Goal: Information Seeking & Learning: Learn about a topic

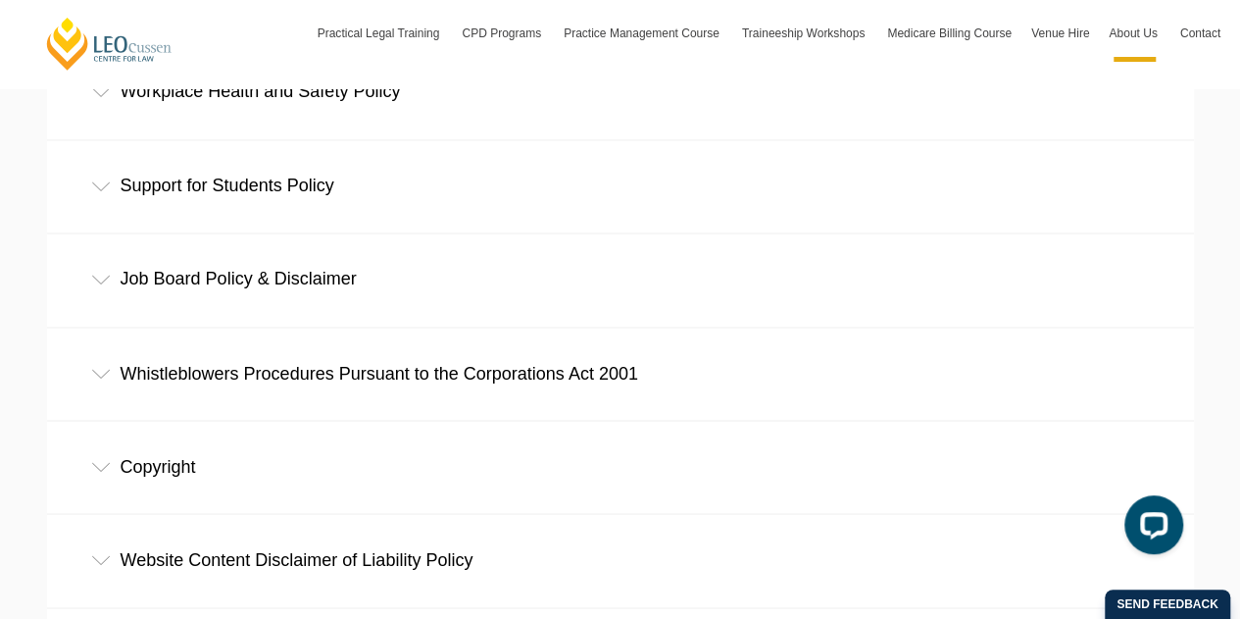
scroll to position [1544, 0]
click at [263, 190] on div "Support for Students Policy" at bounding box center [620, 184] width 1147 height 91
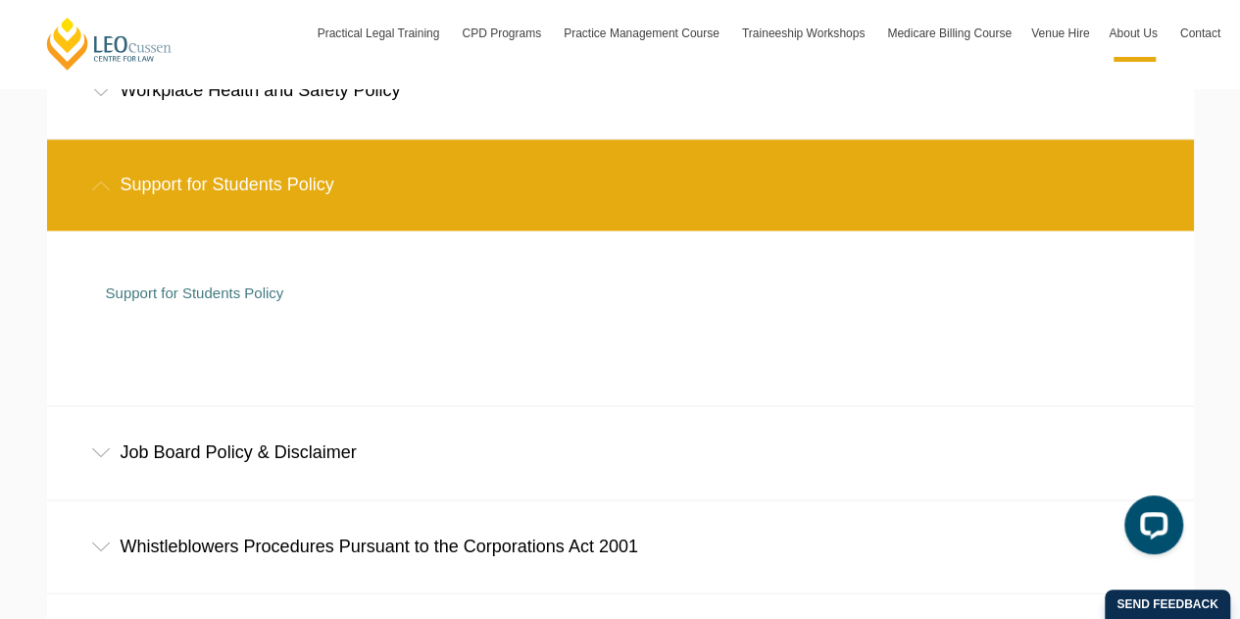
scroll to position [1941, 0]
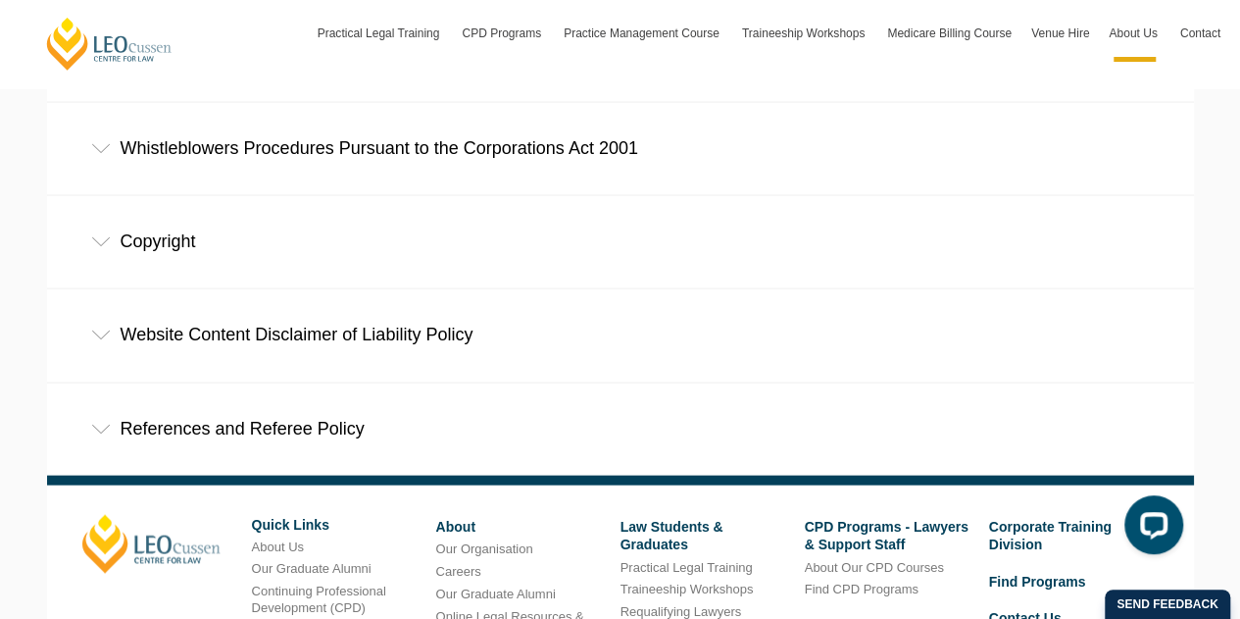
click at [290, 413] on div "References and Referee Policy" at bounding box center [620, 428] width 1147 height 91
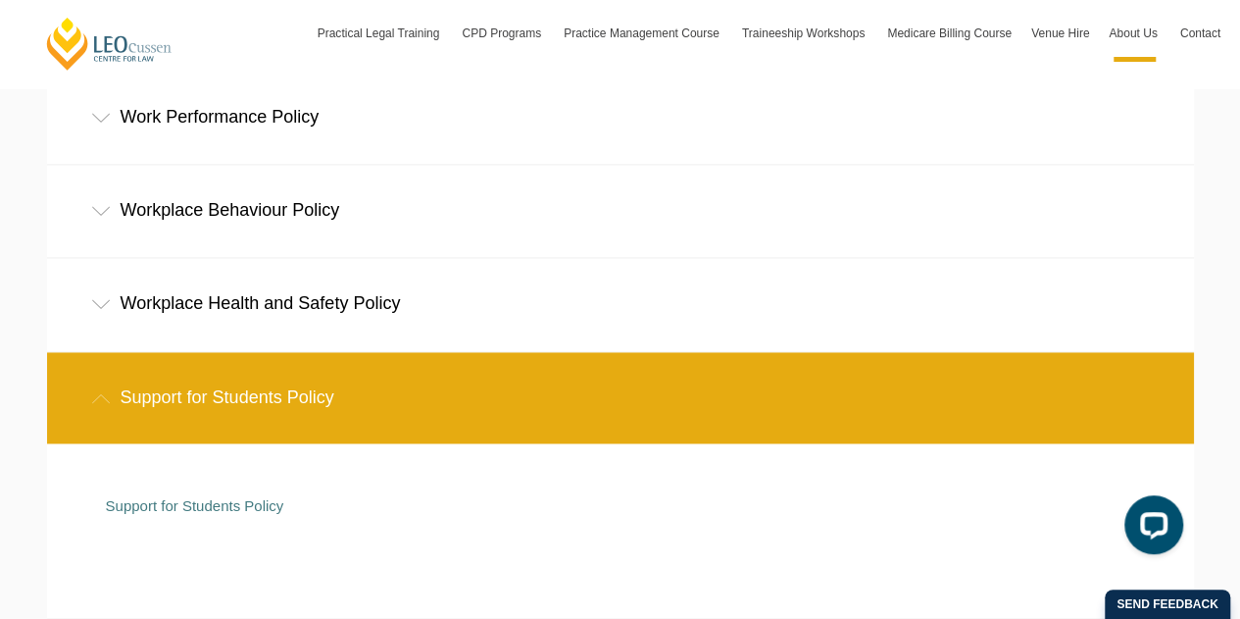
scroll to position [1322, 0]
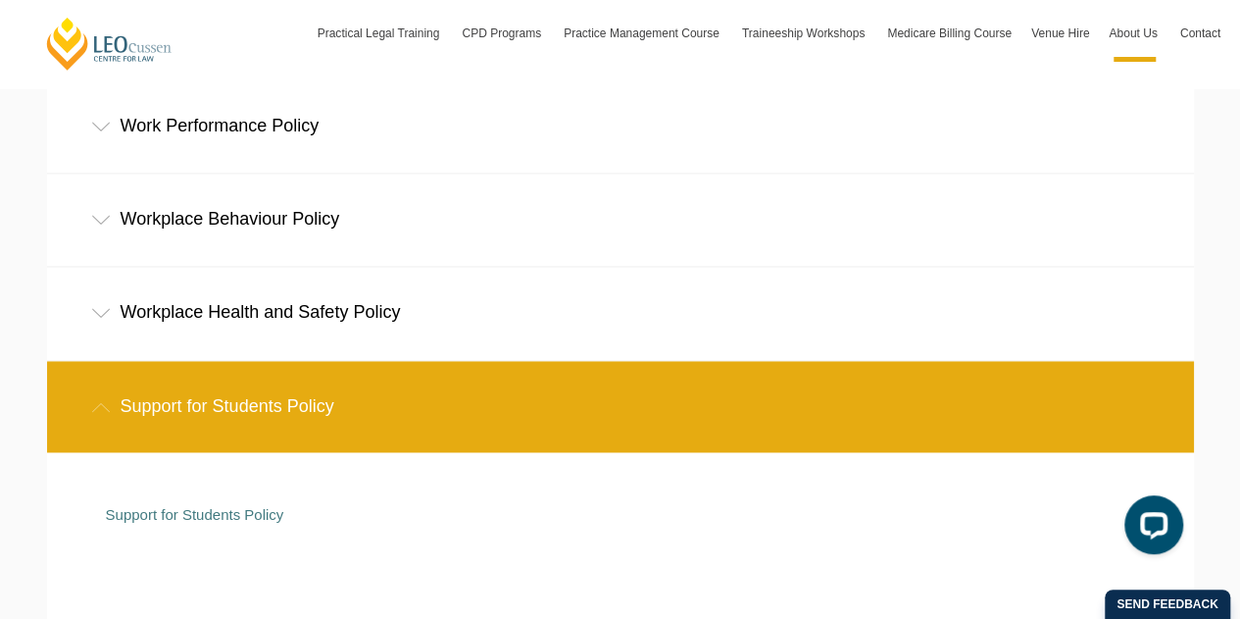
click at [365, 393] on div "Support for Students Policy" at bounding box center [620, 406] width 1147 height 91
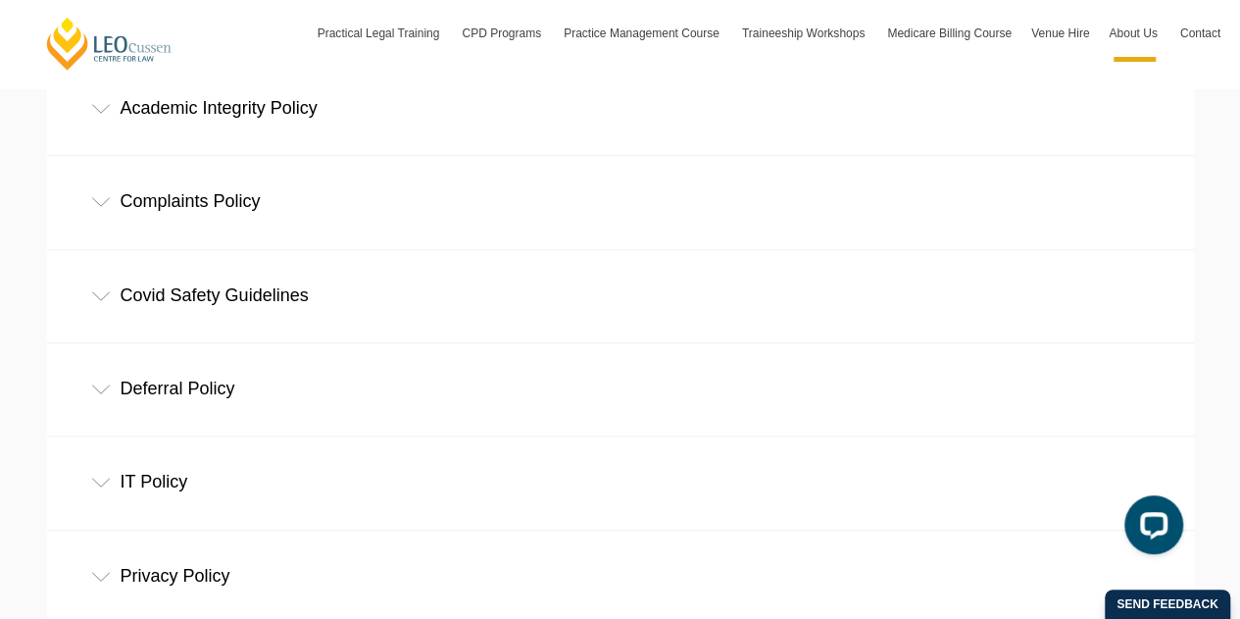
scroll to position [684, 0]
click at [365, 393] on div "Deferral Policy" at bounding box center [620, 389] width 1147 height 91
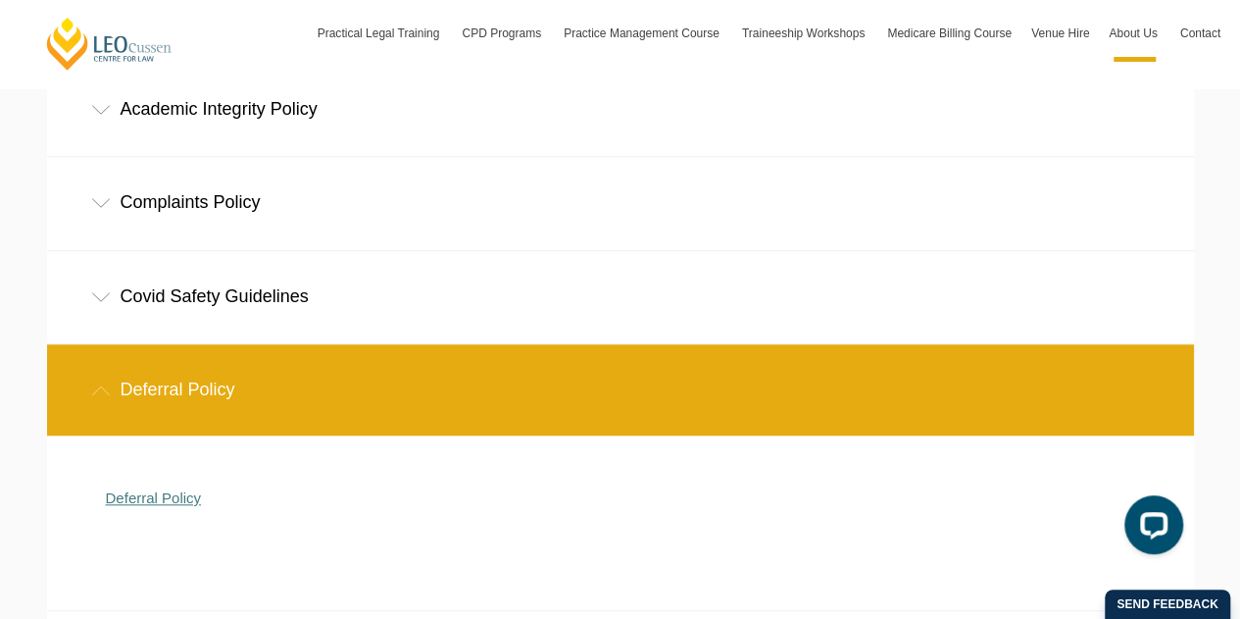
click at [169, 499] on link "Deferral Policy" at bounding box center [154, 497] width 96 height 17
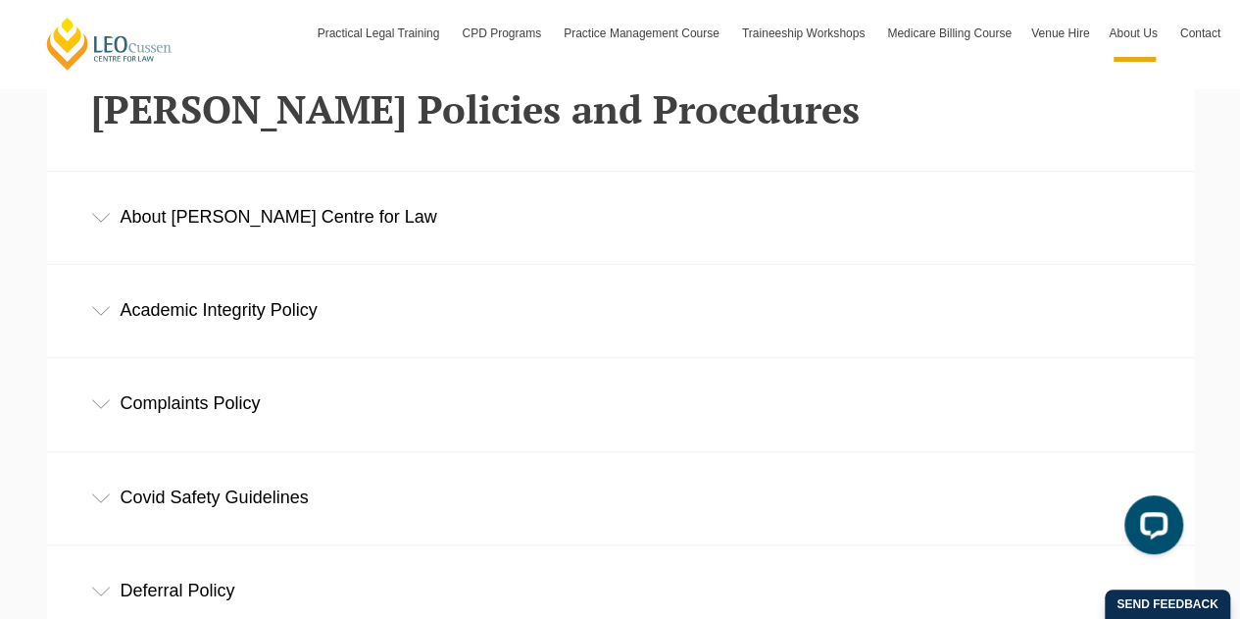
scroll to position [487, 0]
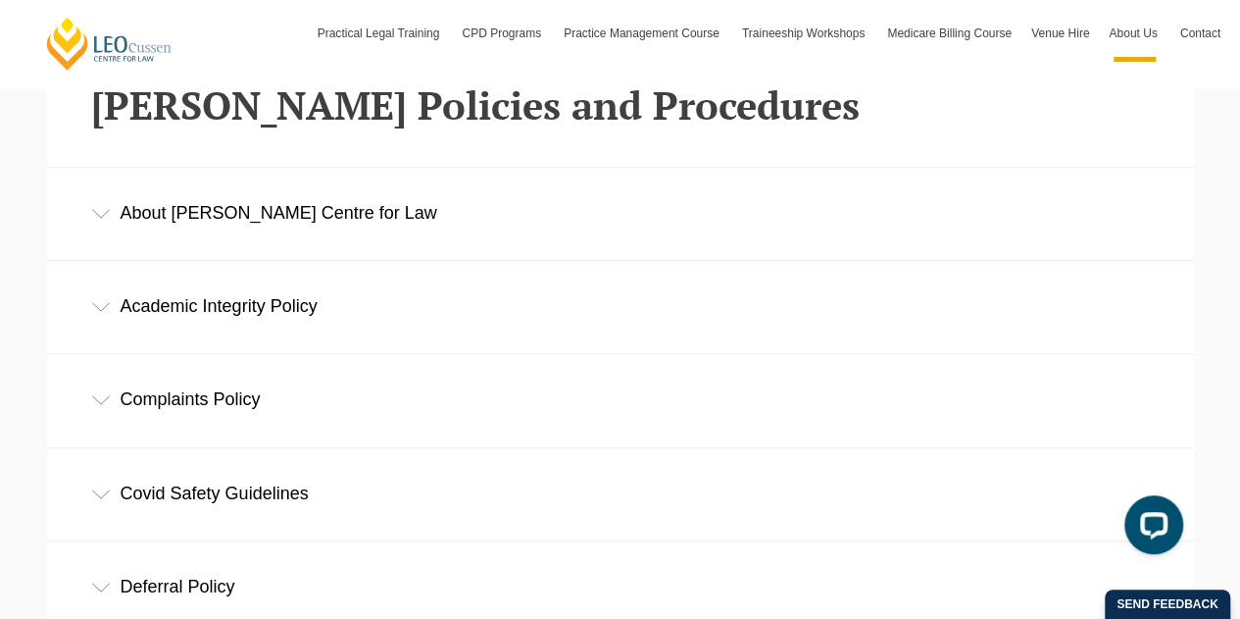
click at [548, 335] on div "Academic Integrity Policy" at bounding box center [620, 306] width 1147 height 91
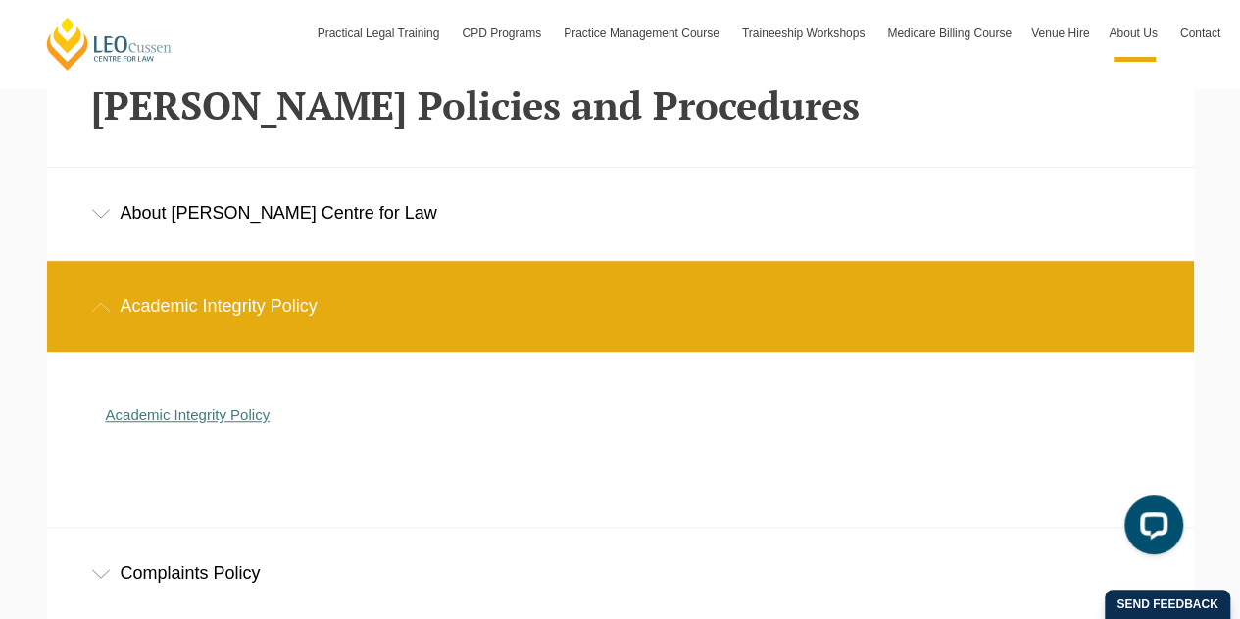
click at [233, 415] on link "Academic Integrity Policy" at bounding box center [188, 414] width 165 height 17
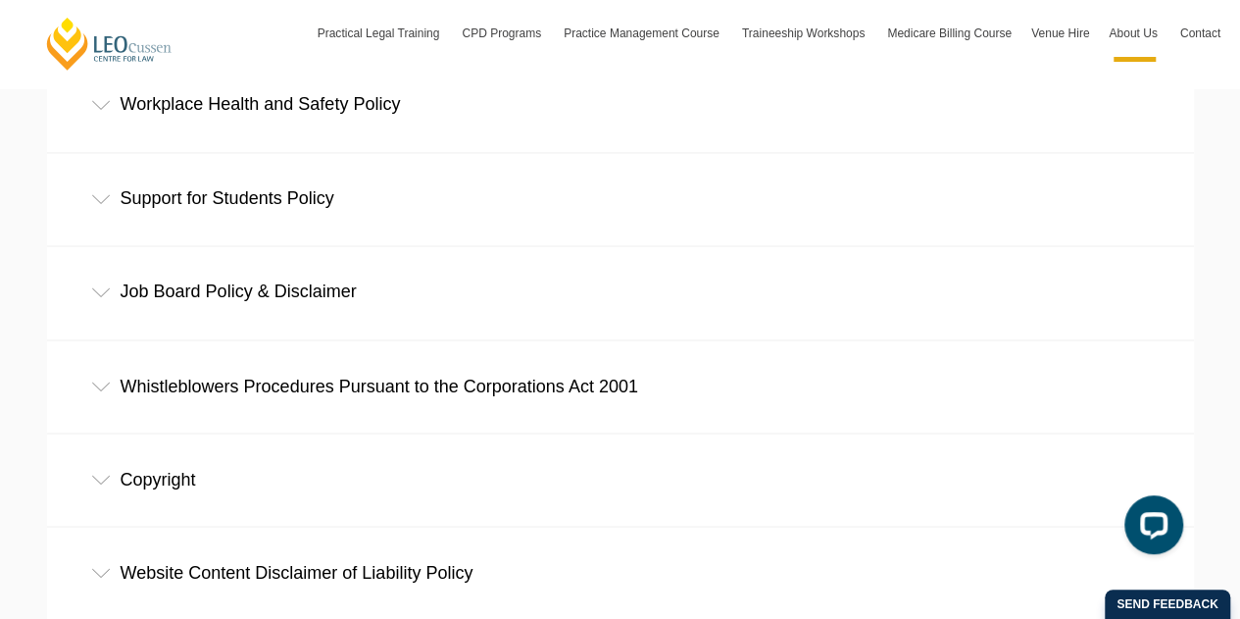
scroll to position [1527, 0]
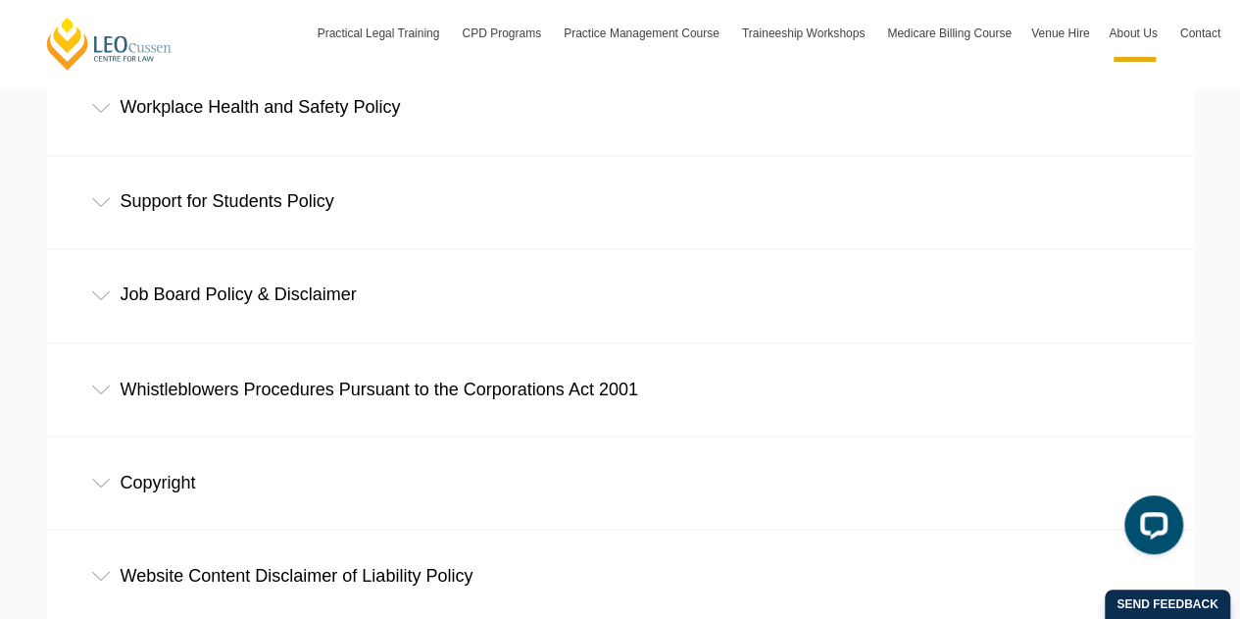
click at [378, 215] on div "Support for Students Policy" at bounding box center [620, 201] width 1147 height 91
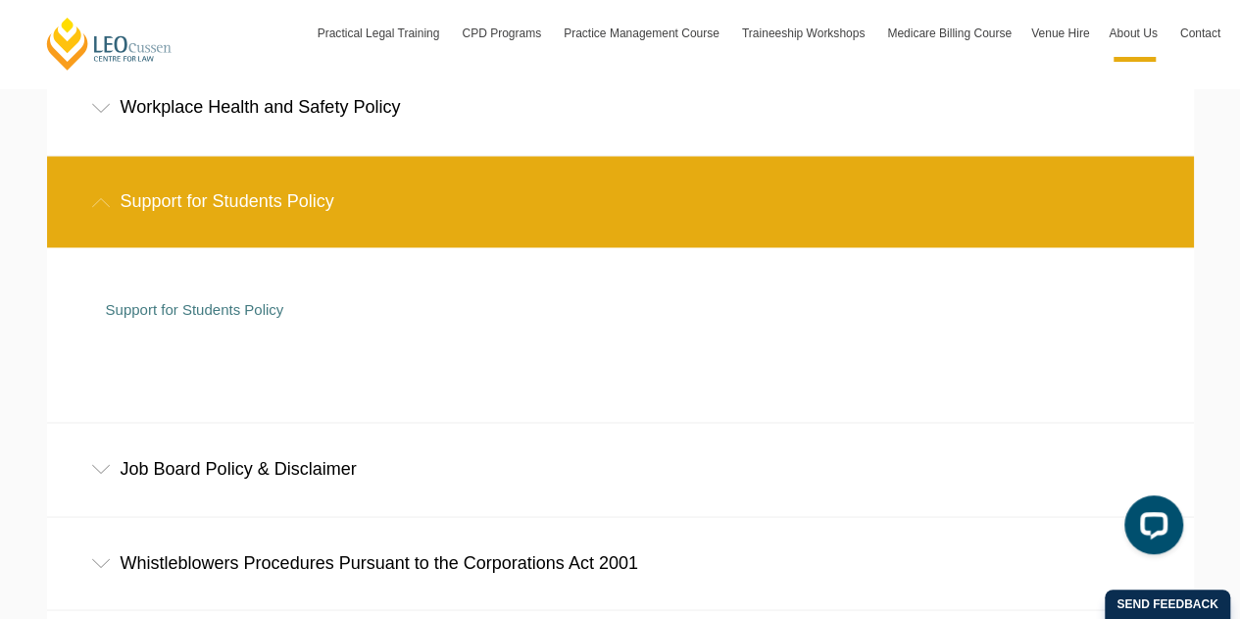
click at [257, 319] on p "Support for Students Policy" at bounding box center [606, 310] width 1000 height 18
click at [257, 308] on link "Support for Students Policy" at bounding box center [195, 309] width 178 height 17
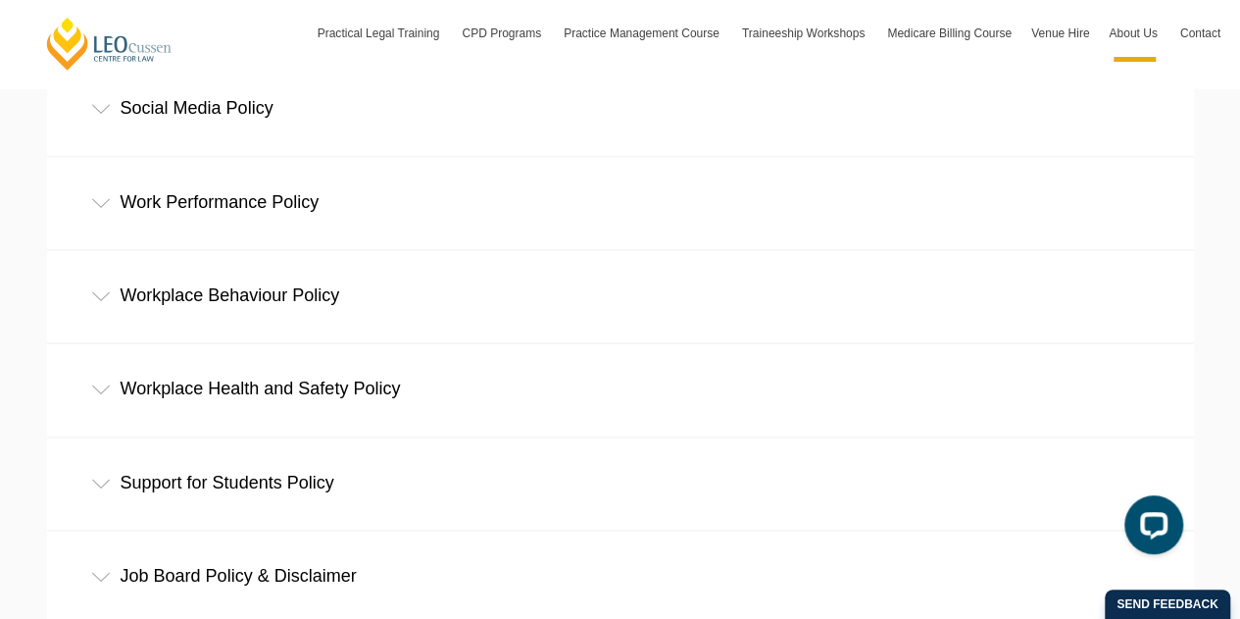
scroll to position [1239, 0]
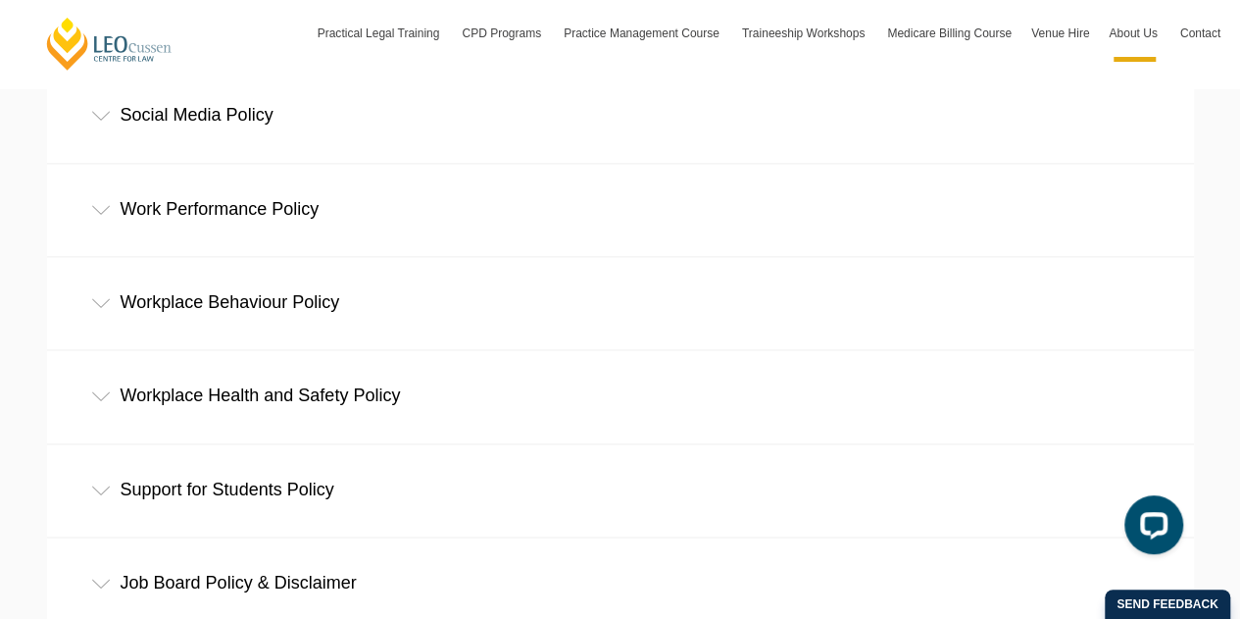
click at [290, 221] on div "Work Performance Policy" at bounding box center [620, 209] width 1147 height 91
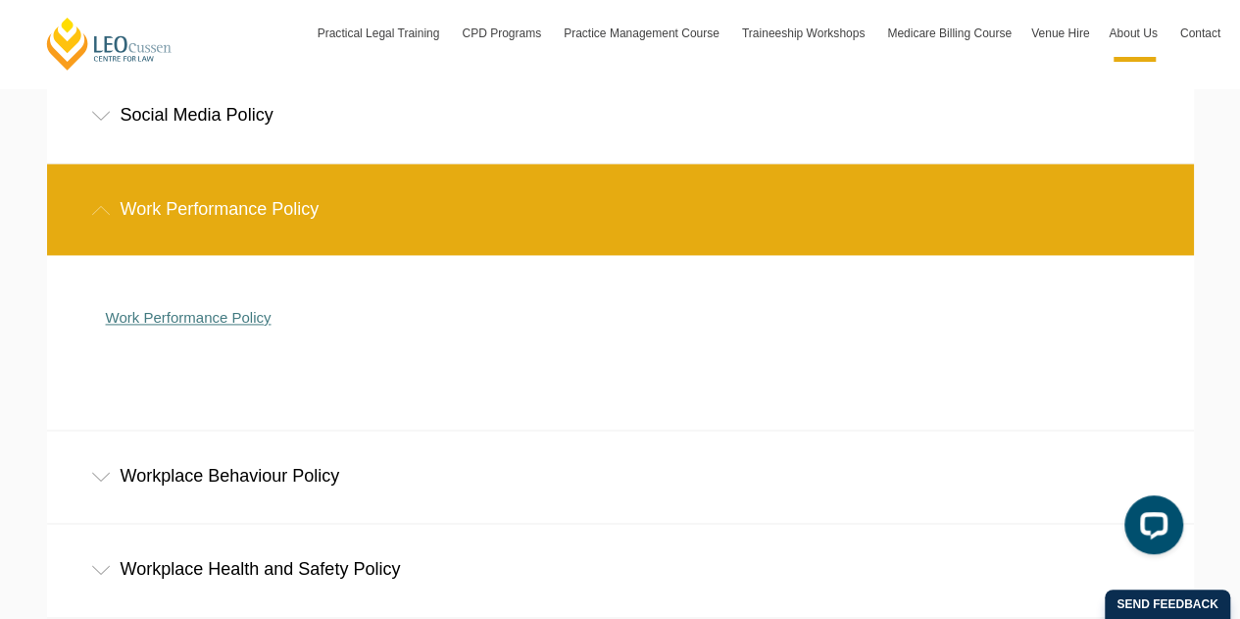
click at [243, 320] on link "Work Performance Policy" at bounding box center [189, 317] width 166 height 17
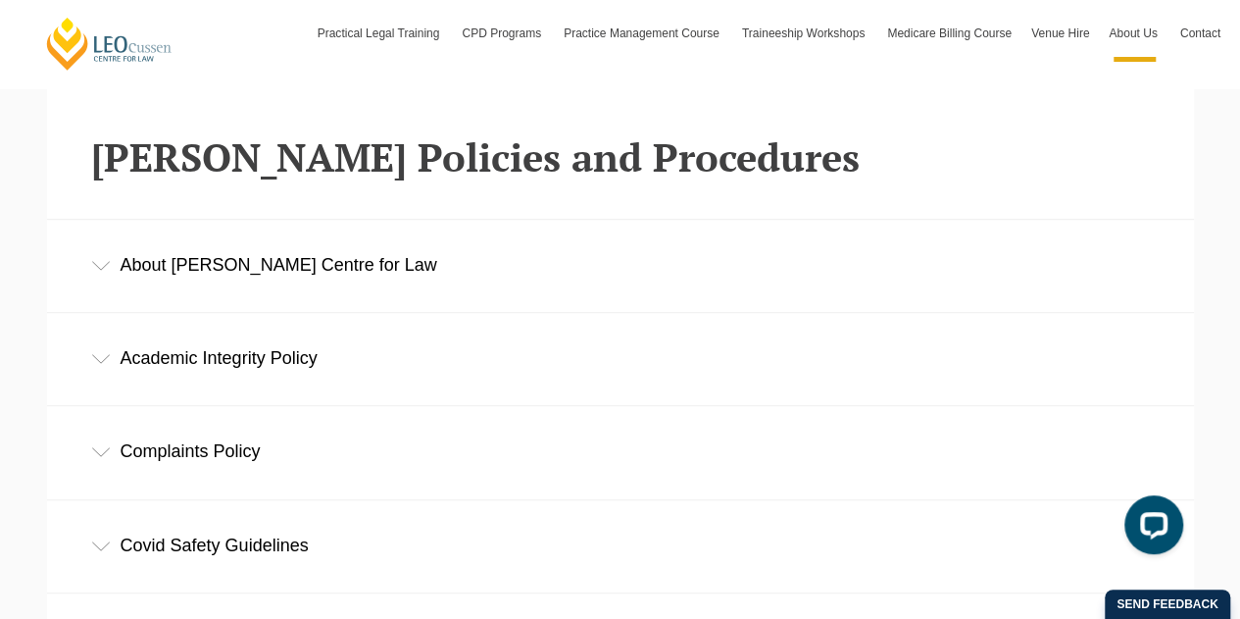
scroll to position [432, 0]
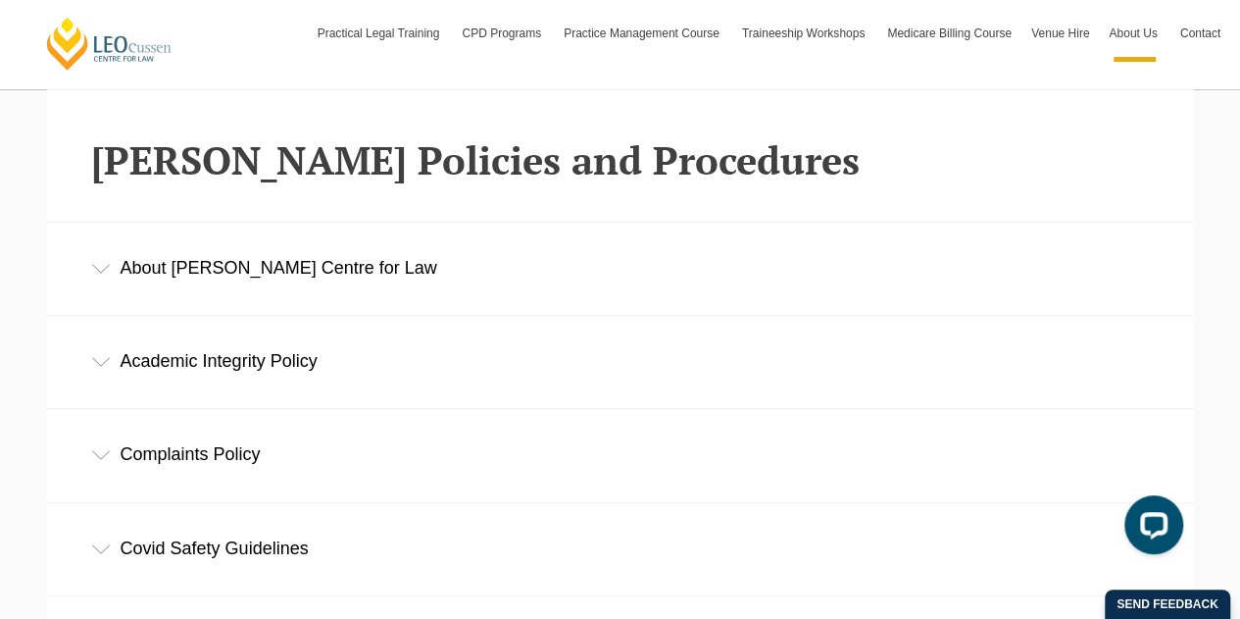
click at [469, 279] on div "About Leo Cussen Centre for Law" at bounding box center [620, 268] width 1147 height 91
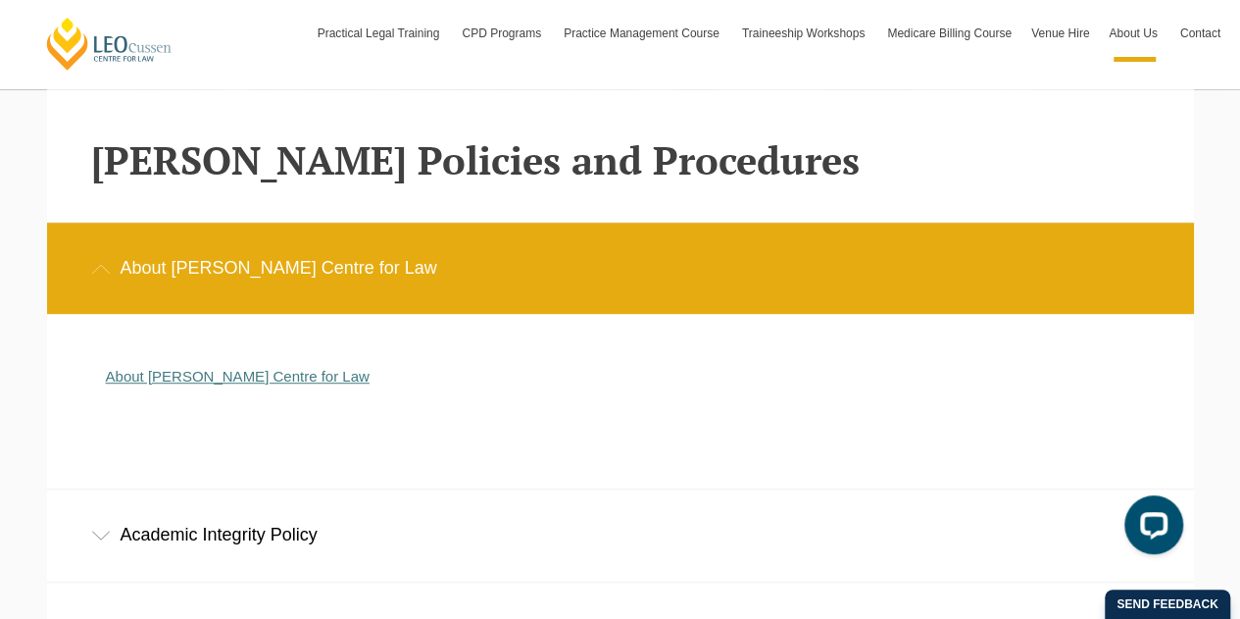
click at [302, 373] on link "About Leo Cussen Centre for Law" at bounding box center [238, 376] width 264 height 17
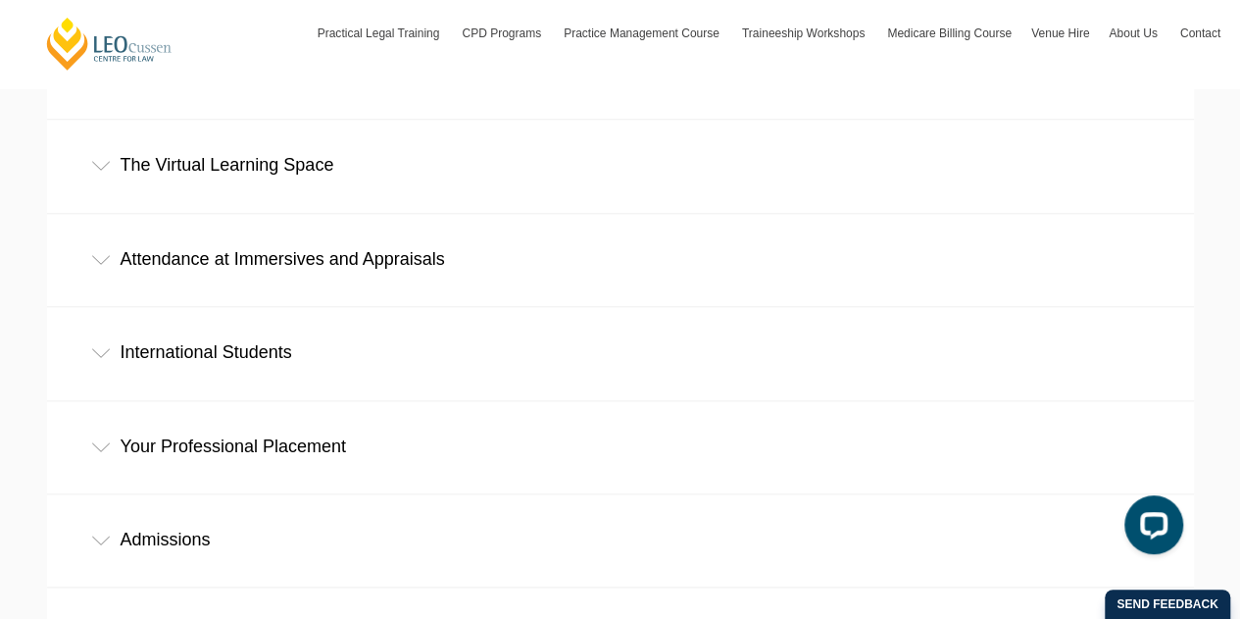
scroll to position [953, 0]
click at [527, 212] on div "Attendance at Immersives and Appraisals" at bounding box center [620, 257] width 1147 height 91
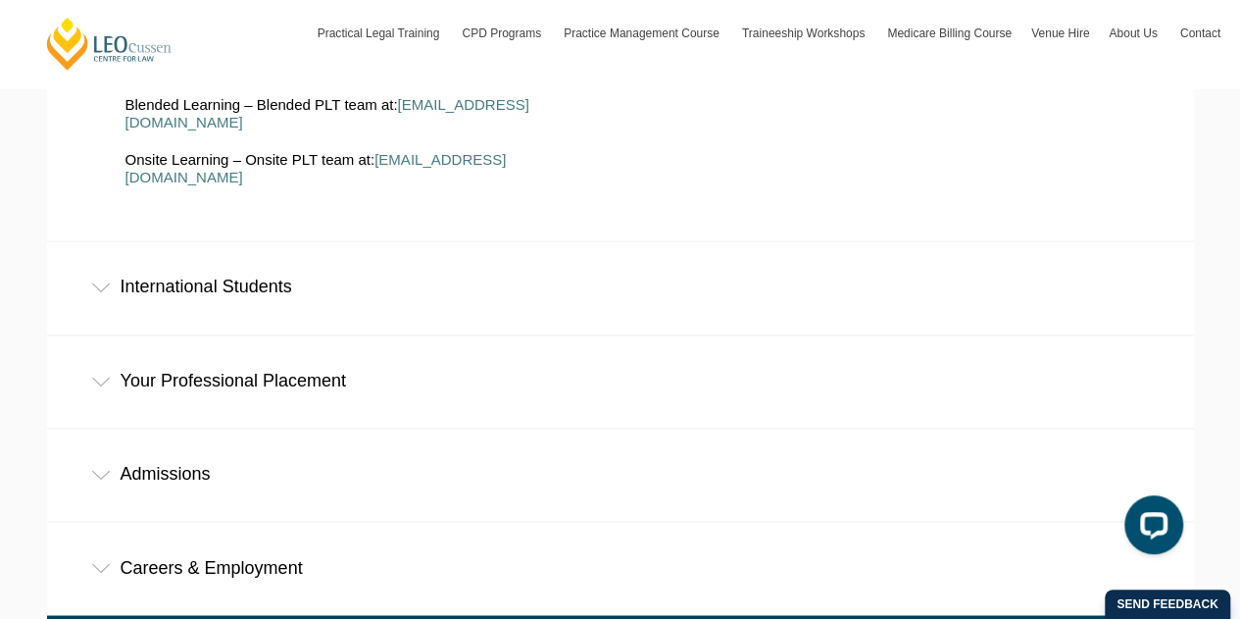
scroll to position [1321, 0]
click at [451, 521] on div "Careers & Employment" at bounding box center [620, 566] width 1147 height 91
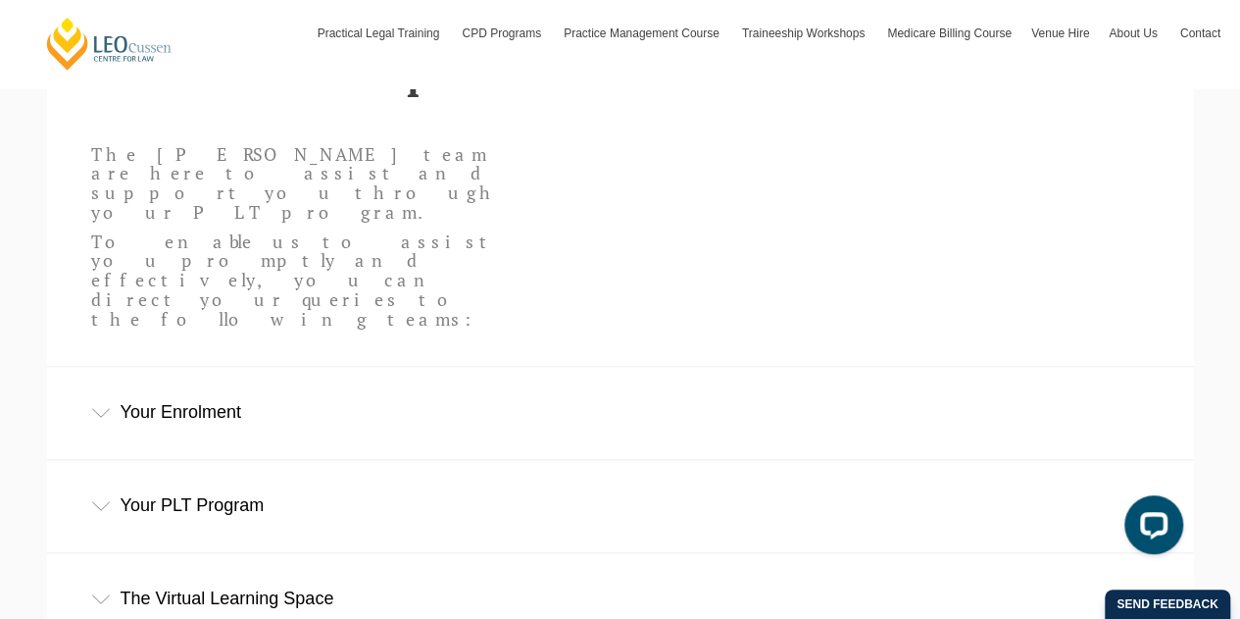
scroll to position [516, 0]
click at [449, 462] on div "Your PLT Program" at bounding box center [620, 507] width 1147 height 91
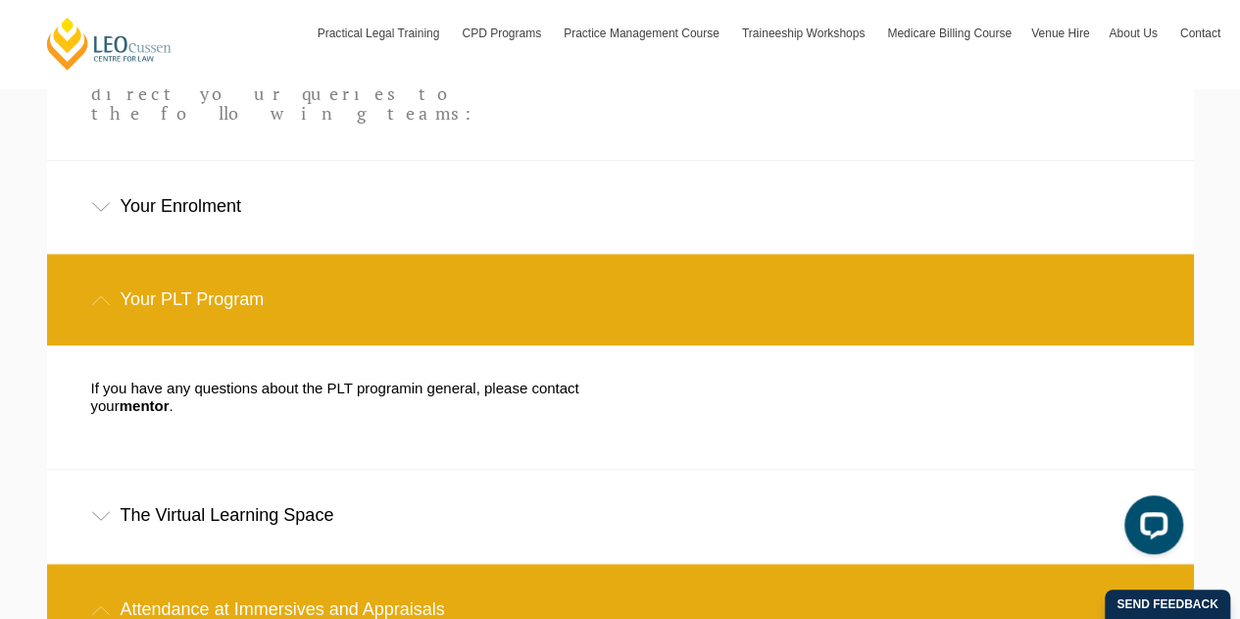
scroll to position [743, 0]
